Goal: Information Seeking & Learning: Find specific fact

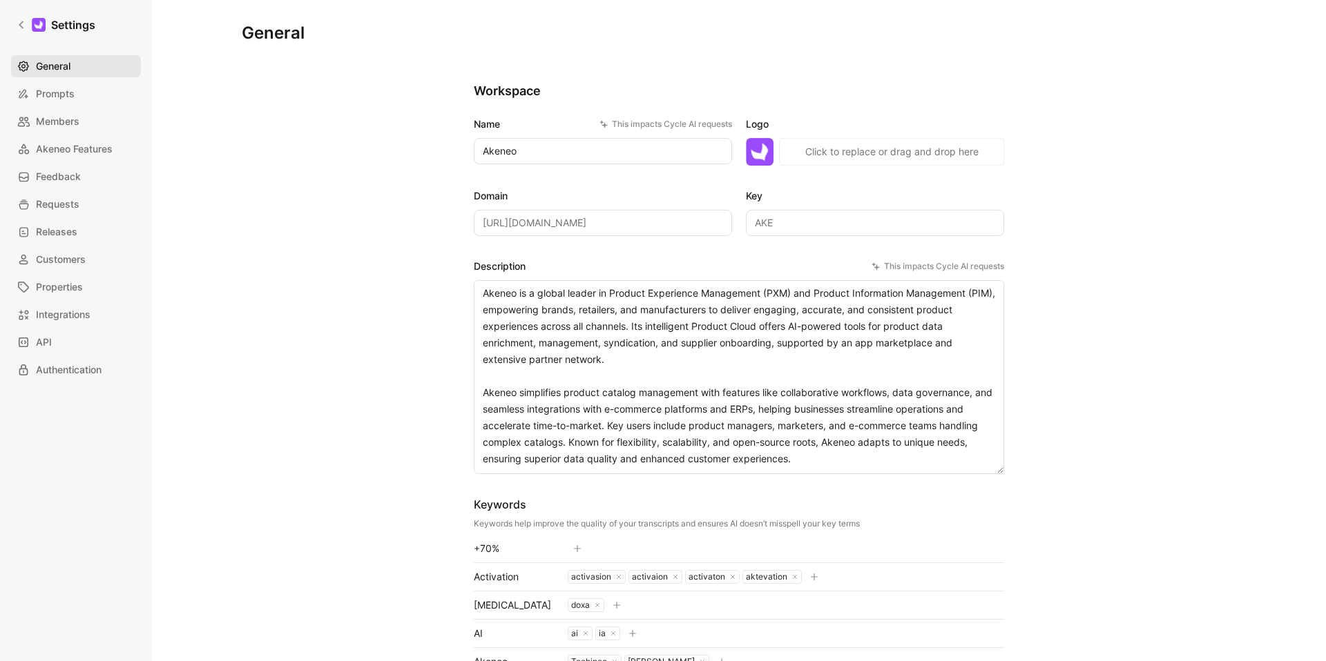
click at [52, 59] on span "General" at bounding box center [53, 66] width 35 height 17
click at [26, 28] on icon at bounding box center [22, 25] width 10 height 10
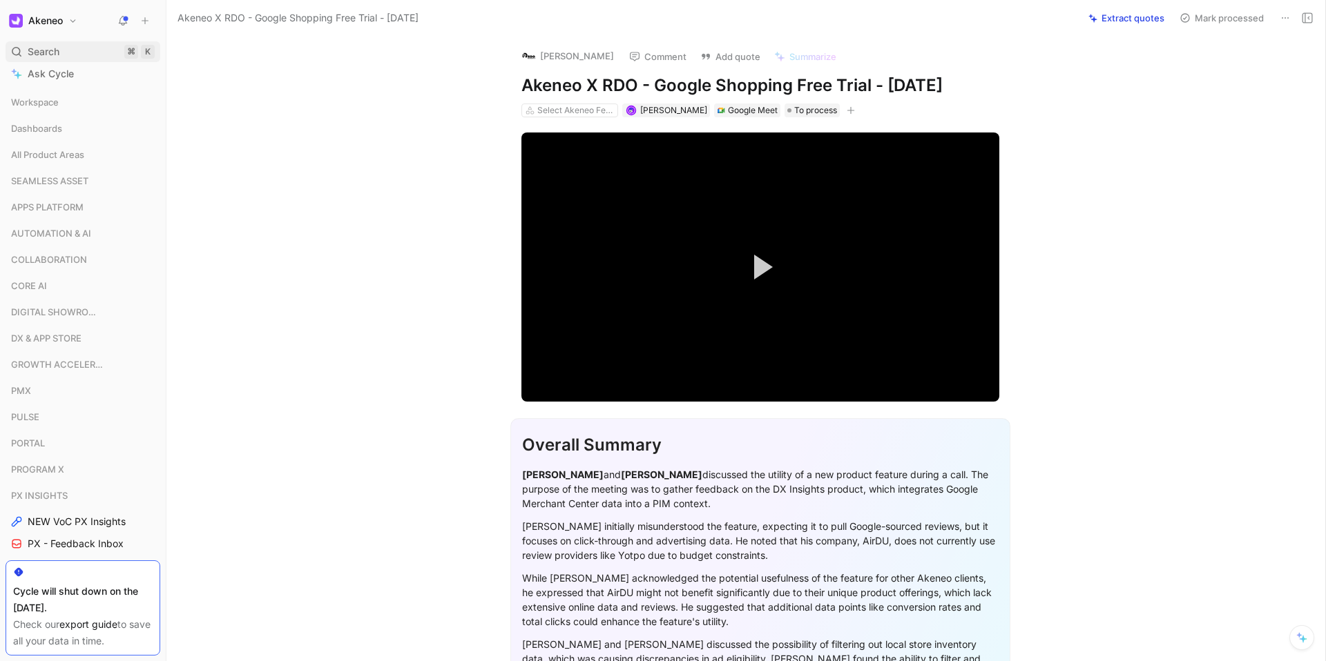
click at [49, 55] on span "Search" at bounding box center [44, 52] width 32 height 17
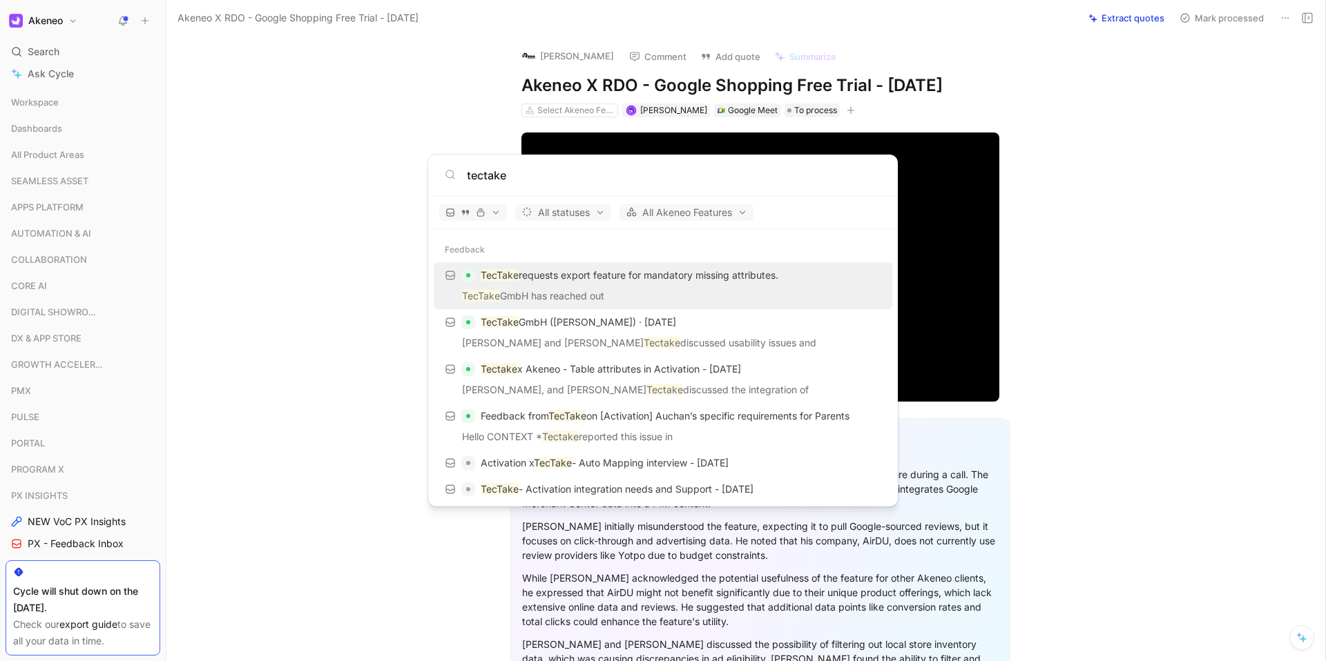
type input "tectake"
click at [522, 295] on p "TecTake GmbH has reached out" at bounding box center [663, 298] width 450 height 21
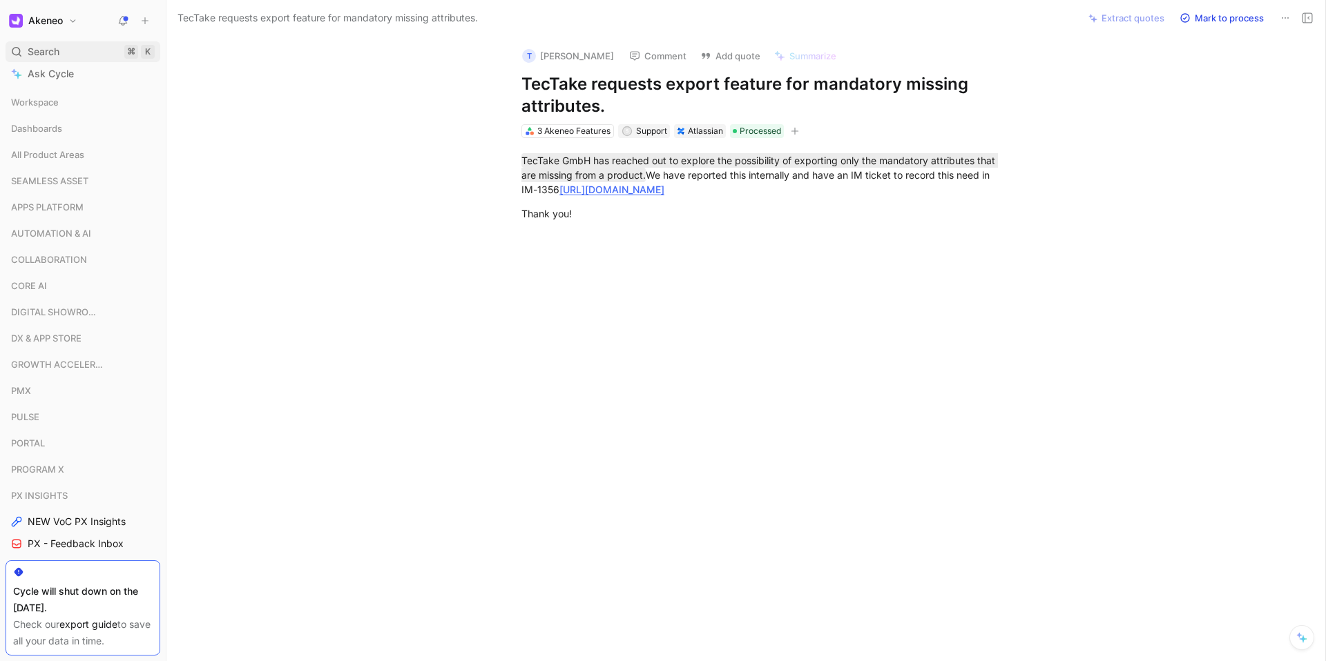
click at [53, 48] on span "Search" at bounding box center [44, 52] width 32 height 17
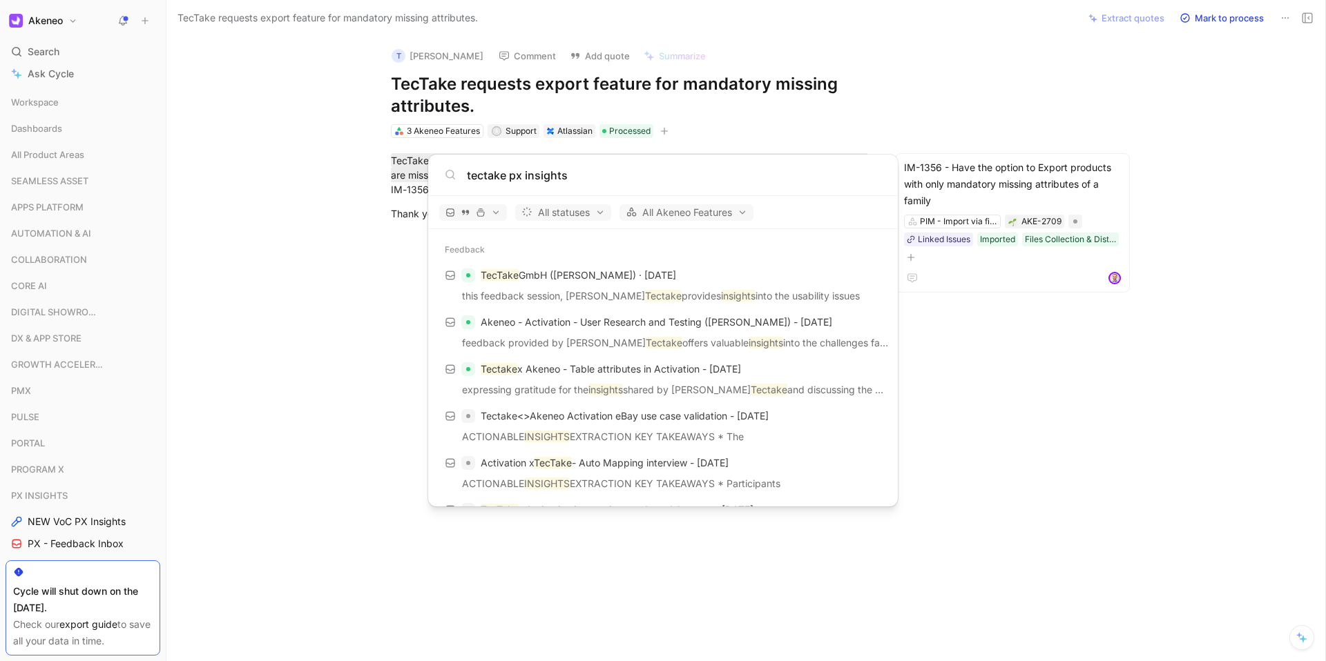
type input "tectake px insights"
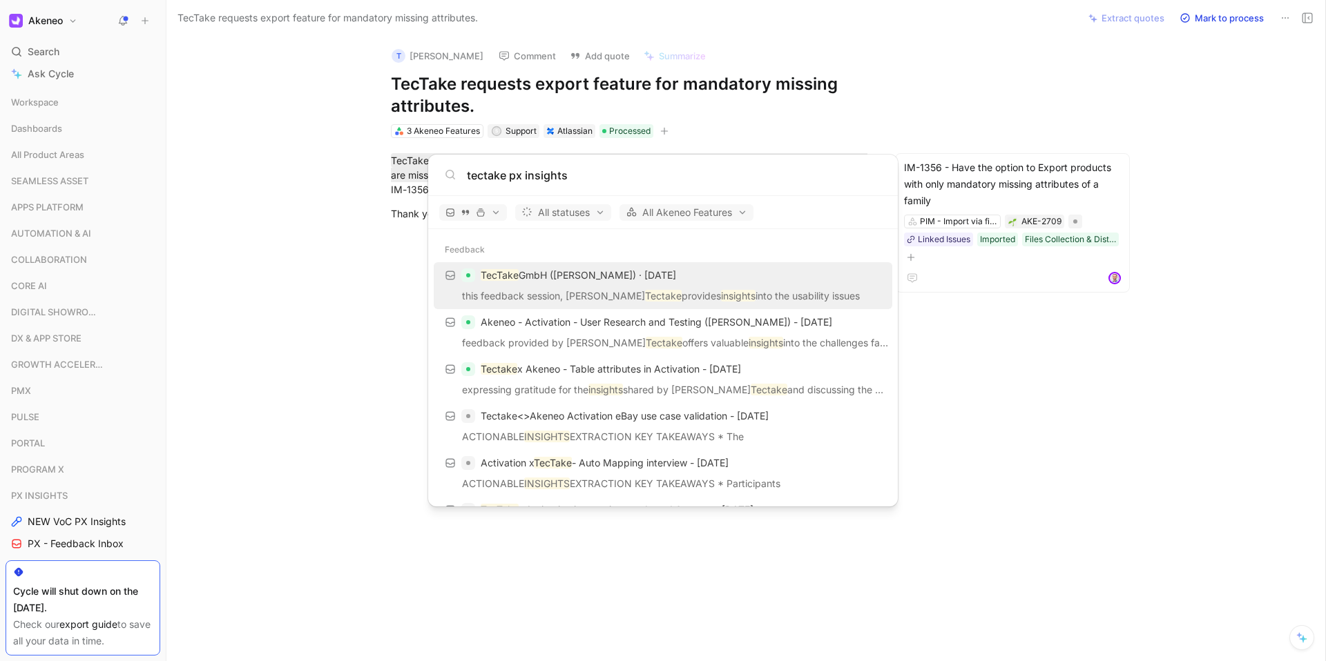
click at [974, 441] on body "Akeneo Search ⌘ K Ask Cycle Workspace Dashboards All Product Areas SEAMLESS ASS…" at bounding box center [663, 330] width 1326 height 661
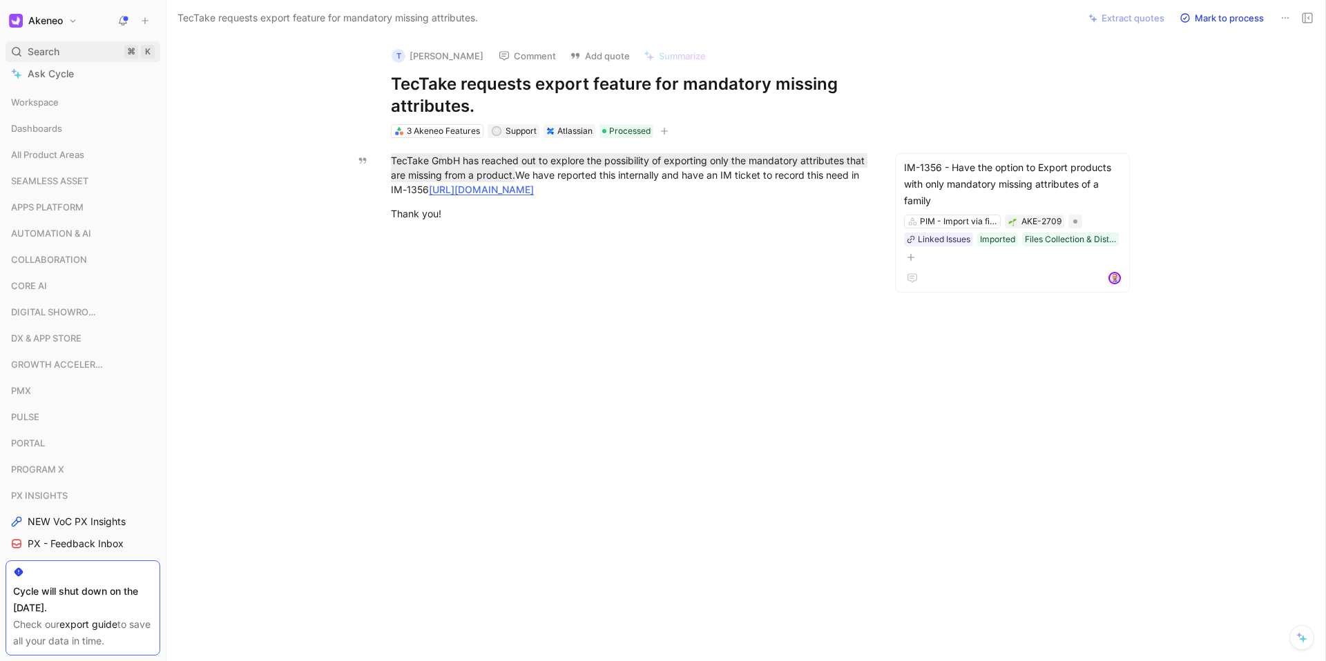
click at [71, 47] on div "Search ⌘ K" at bounding box center [83, 51] width 155 height 21
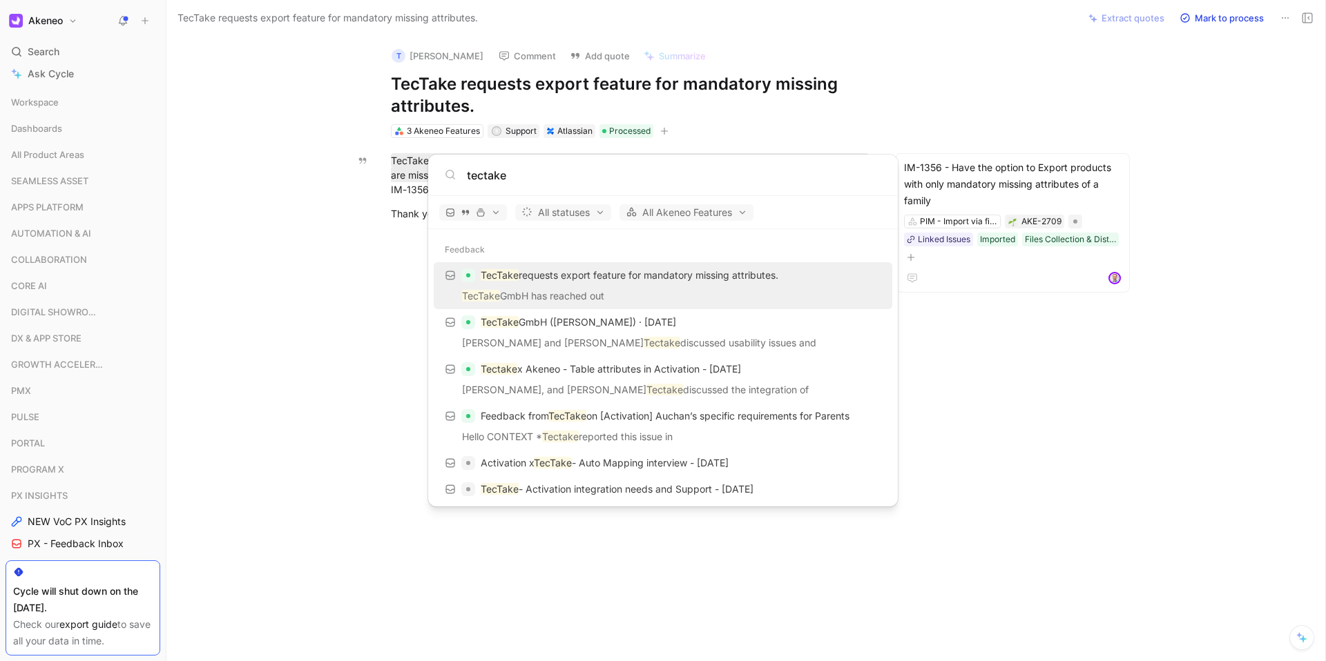
type input "tectake"
click at [291, 381] on body "Akeneo Search ⌘ K Ask Cycle Workspace Dashboards All Product Areas SEAMLESS ASS…" at bounding box center [663, 330] width 1326 height 661
